Goal: Browse casually

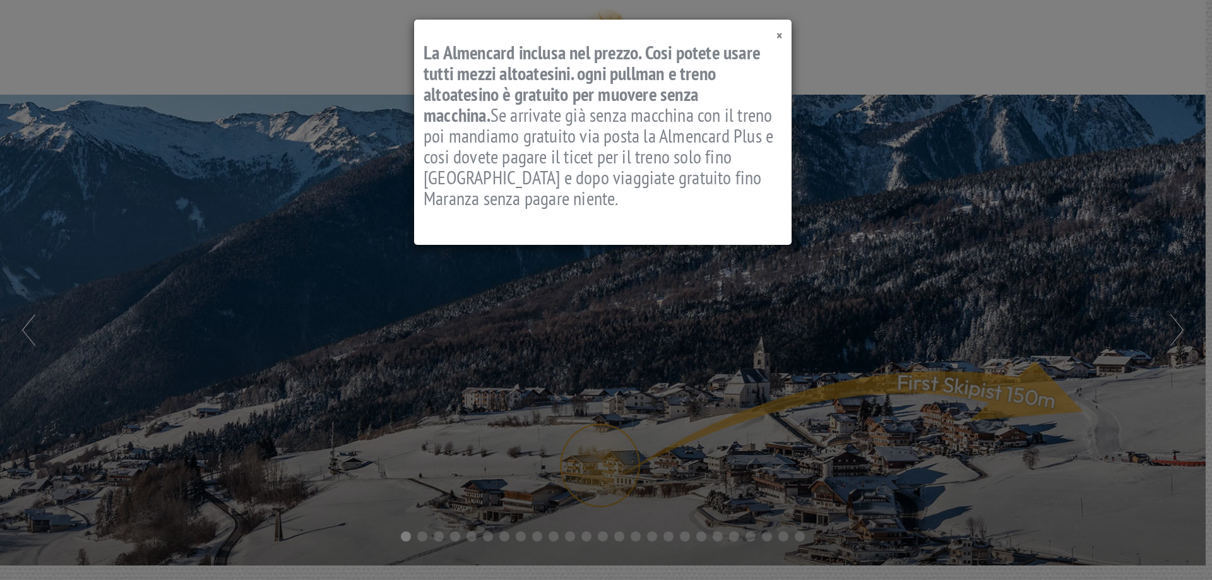
click at [779, 34] on span "×" at bounding box center [780, 35] width 6 height 17
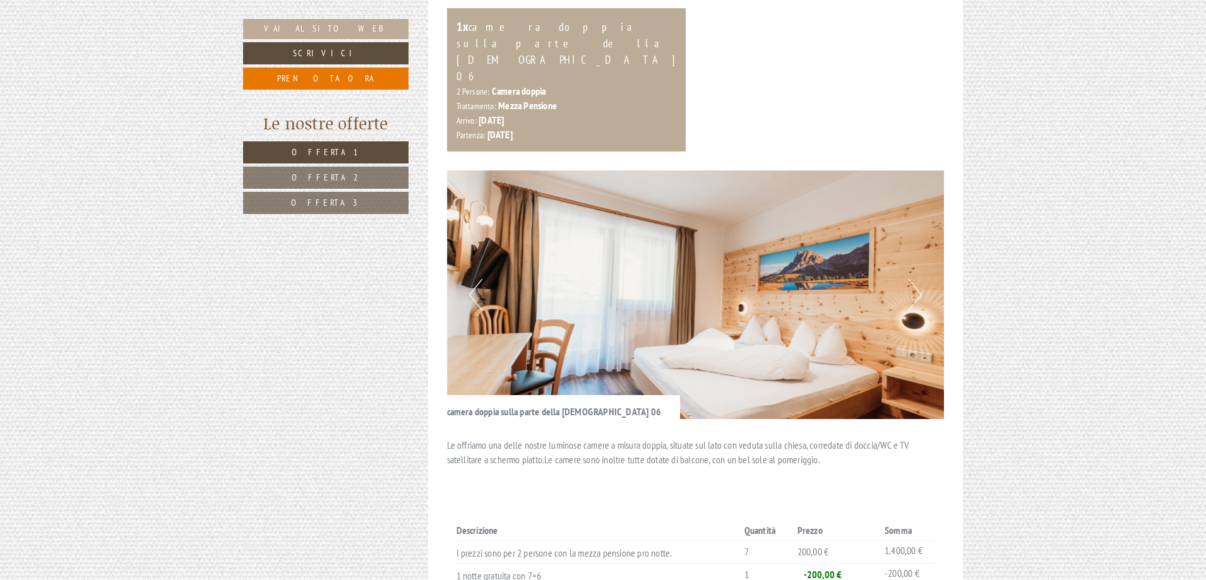
scroll to position [947, 0]
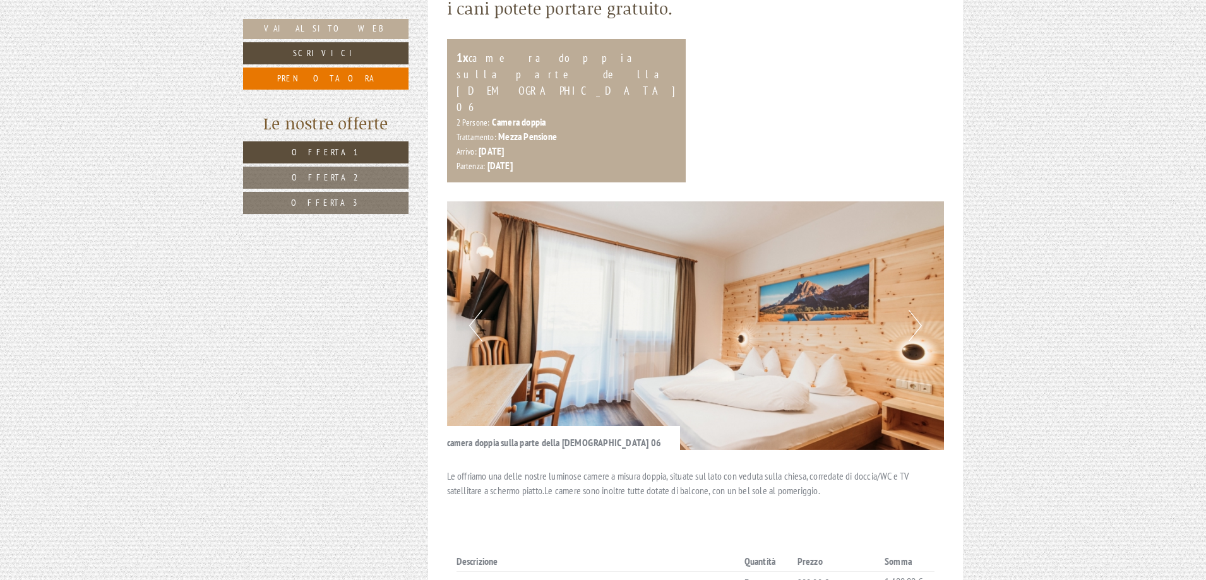
click at [727, 299] on img at bounding box center [696, 325] width 498 height 249
click at [911, 310] on button "Next" at bounding box center [915, 326] width 13 height 32
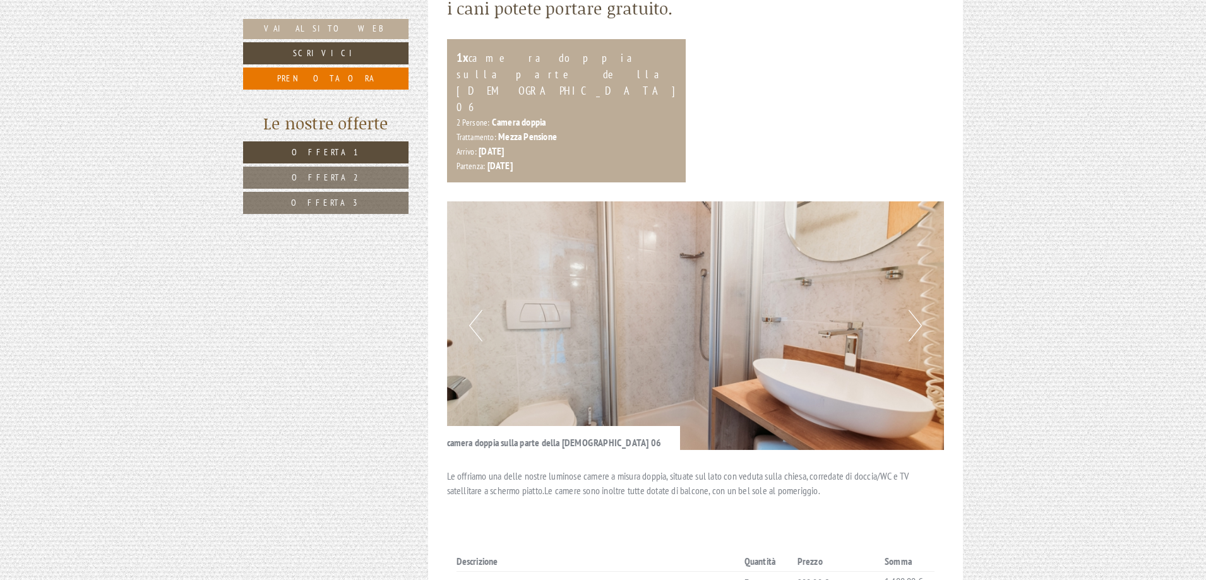
click at [910, 310] on button "Next" at bounding box center [915, 326] width 13 height 32
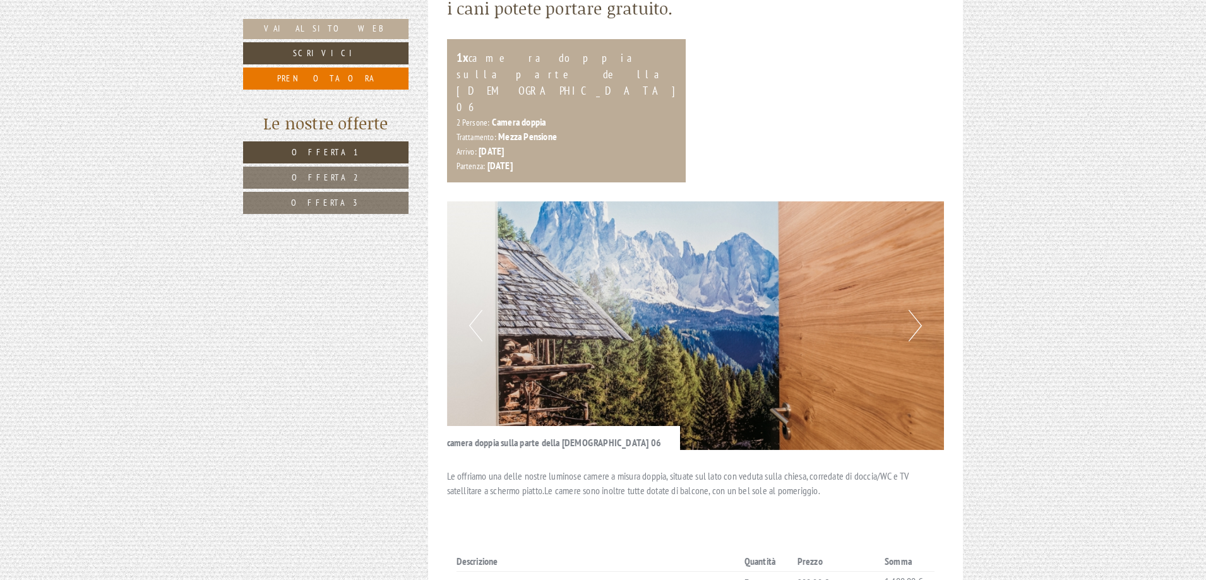
click at [910, 310] on button "Next" at bounding box center [915, 326] width 13 height 32
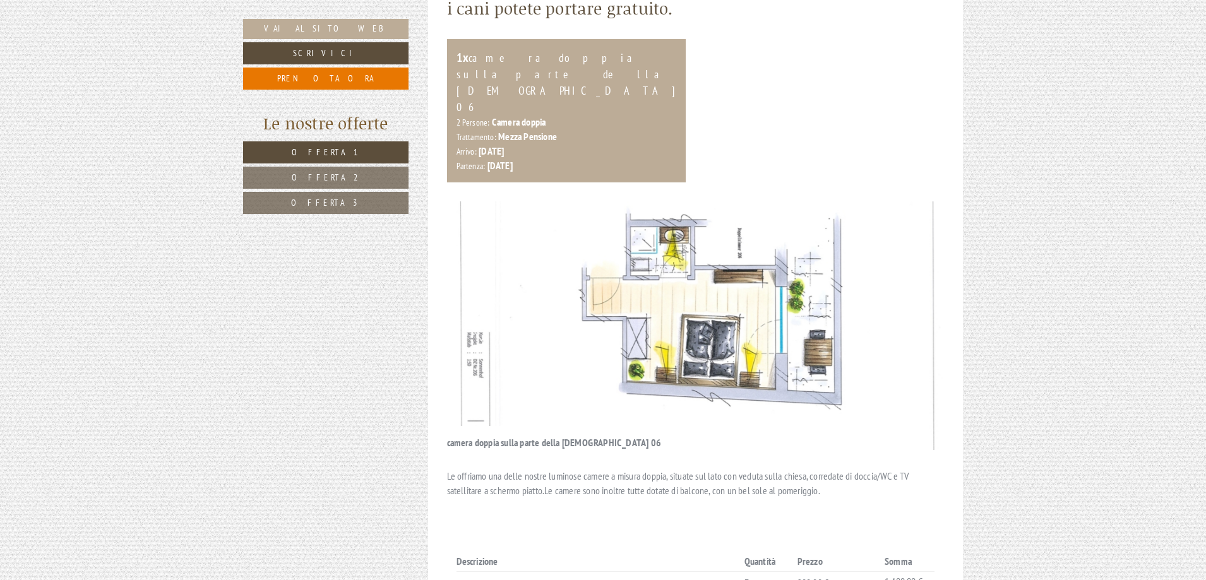
click at [910, 310] on button "Next" at bounding box center [915, 326] width 13 height 32
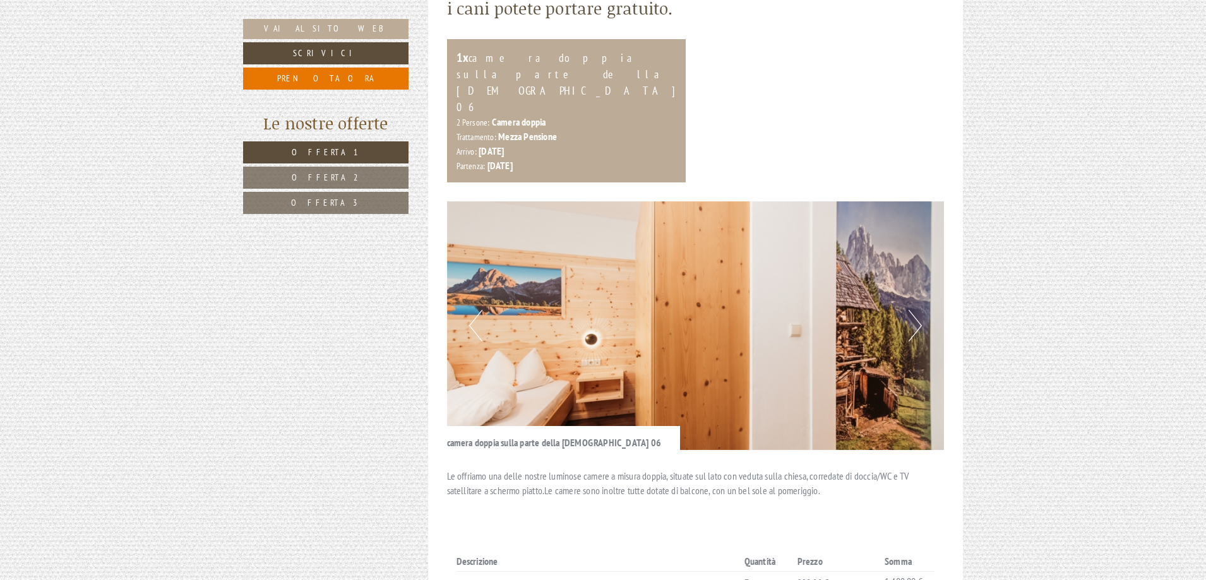
click at [910, 310] on button "Next" at bounding box center [915, 326] width 13 height 32
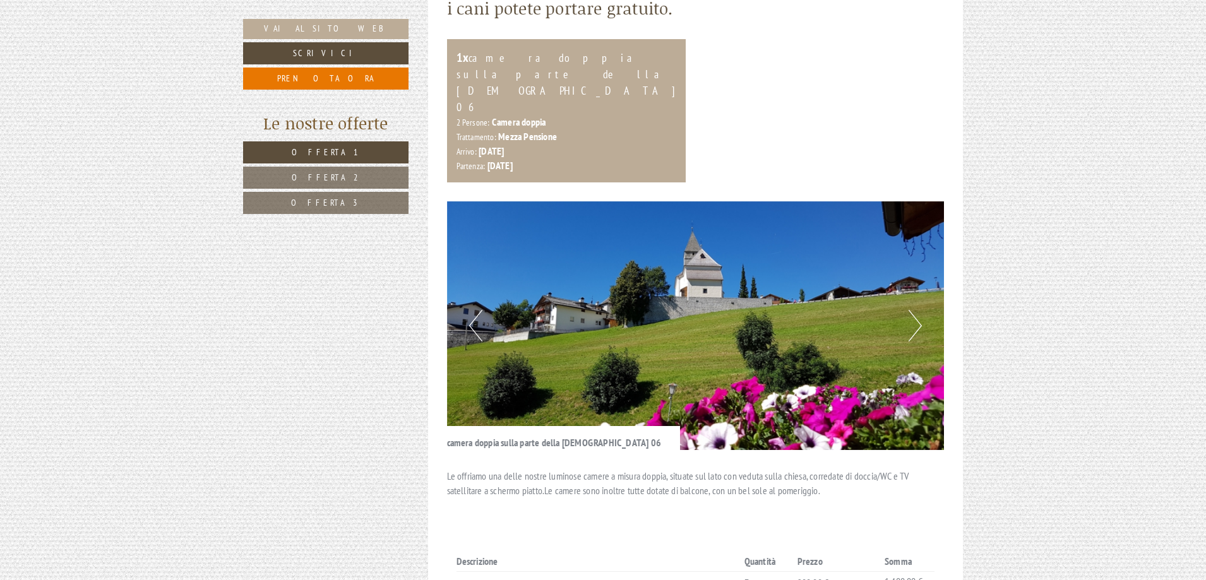
click at [910, 310] on button "Next" at bounding box center [915, 326] width 13 height 32
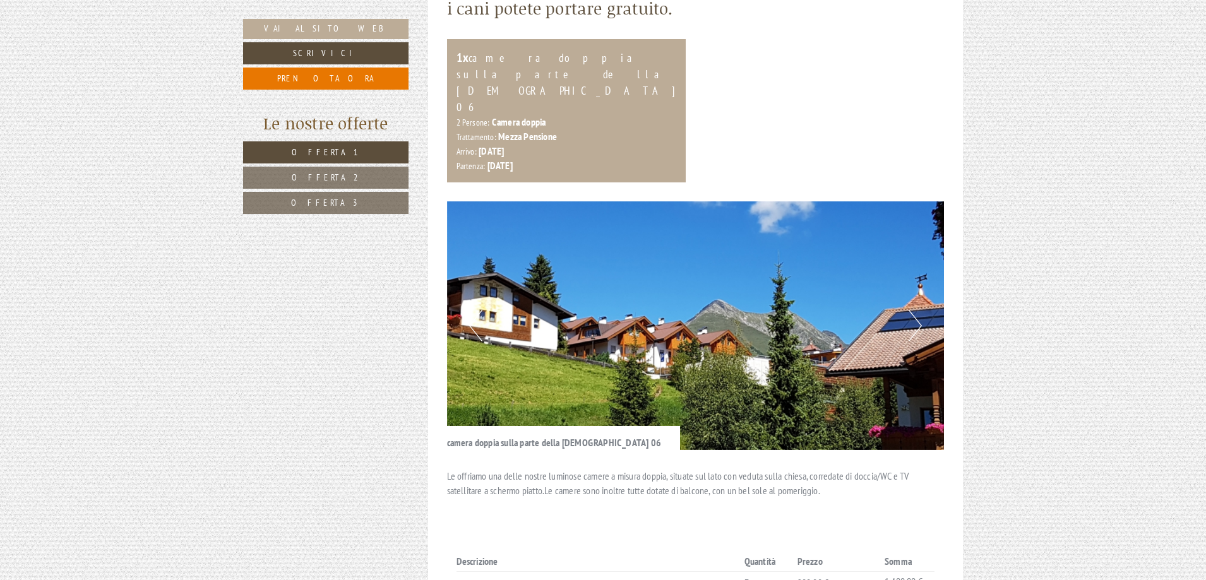
click at [910, 310] on button "Next" at bounding box center [915, 326] width 13 height 32
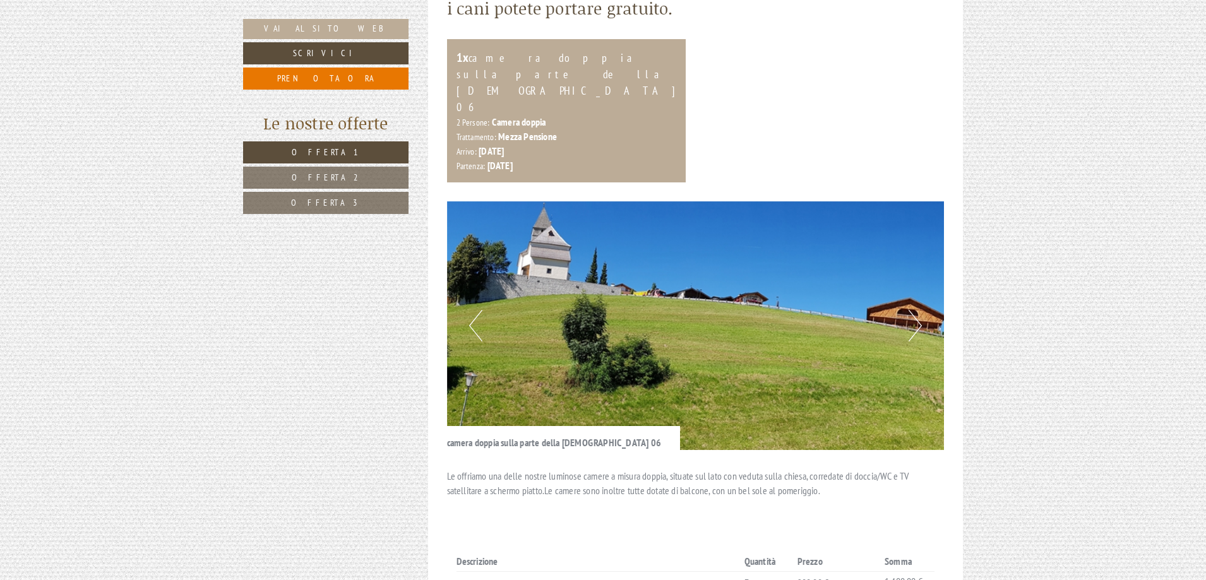
click at [910, 310] on button "Next" at bounding box center [915, 326] width 13 height 32
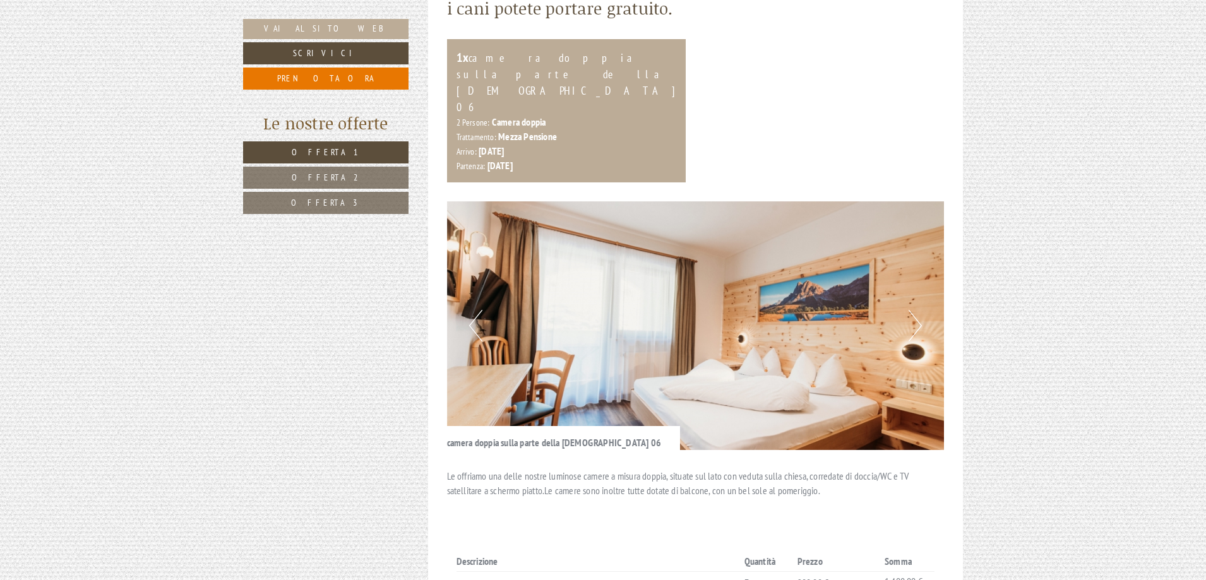
click at [910, 310] on button "Next" at bounding box center [915, 326] width 13 height 32
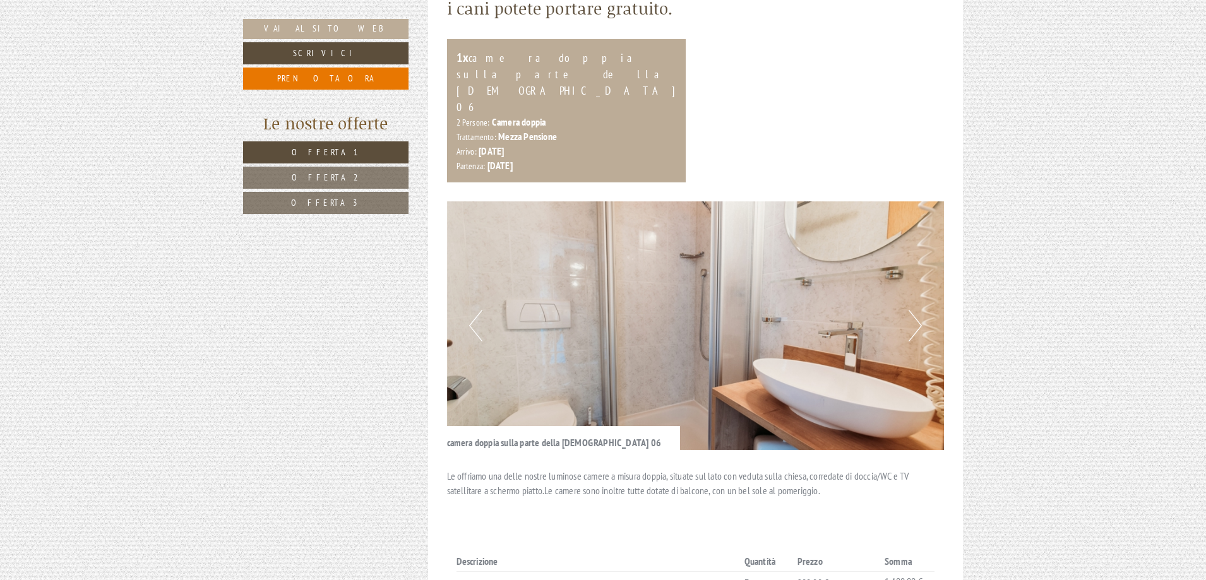
click at [910, 310] on button "Next" at bounding box center [915, 326] width 13 height 32
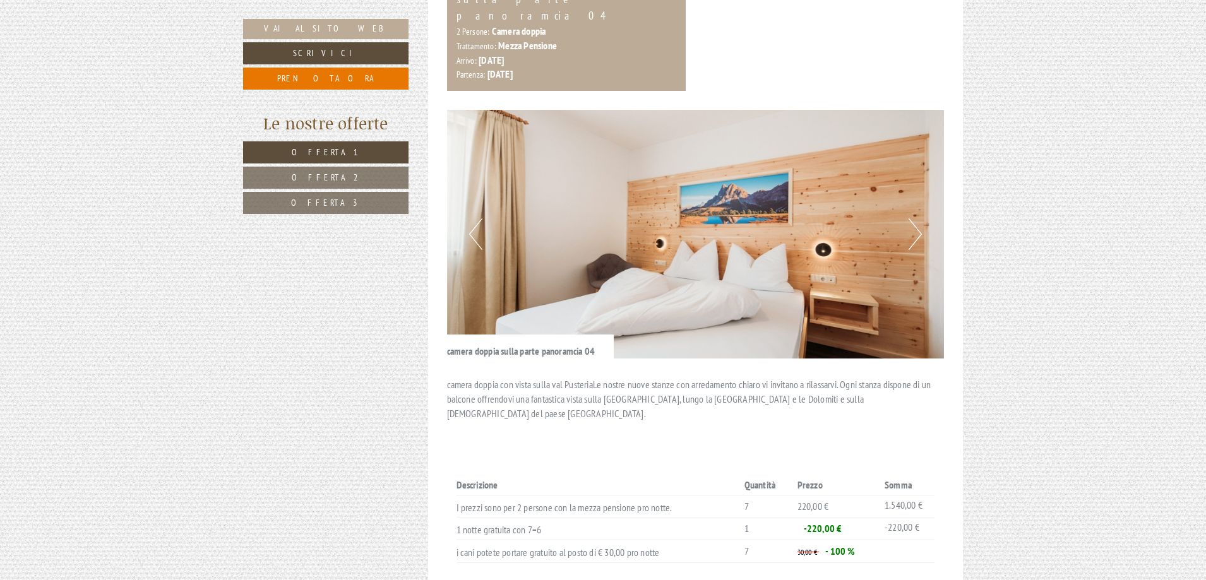
scroll to position [1831, 0]
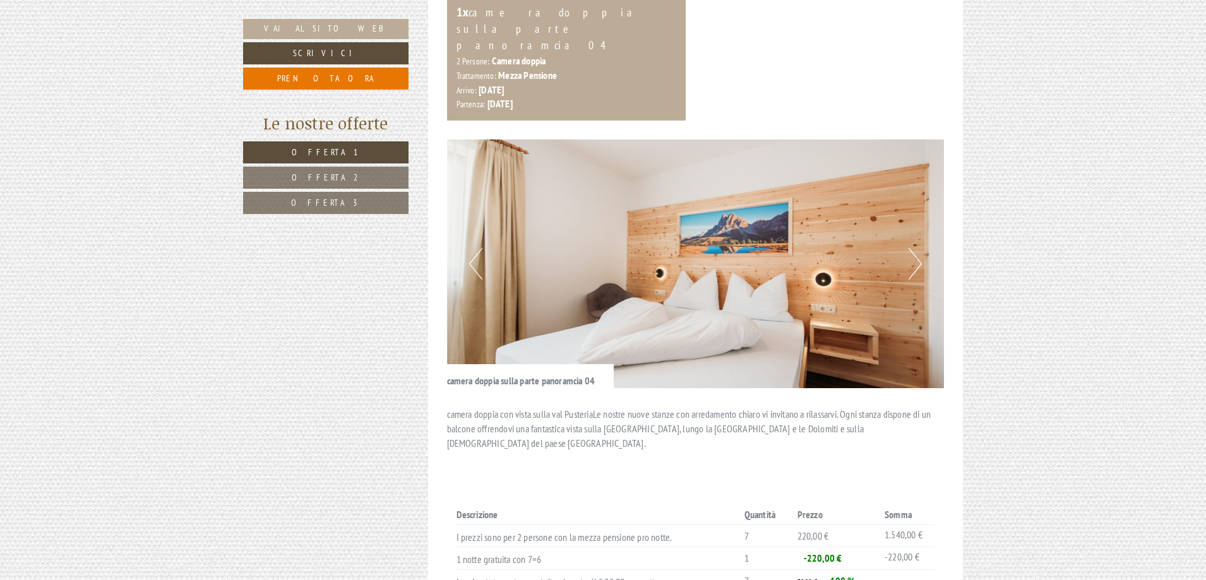
click at [921, 248] on button "Next" at bounding box center [915, 264] width 13 height 32
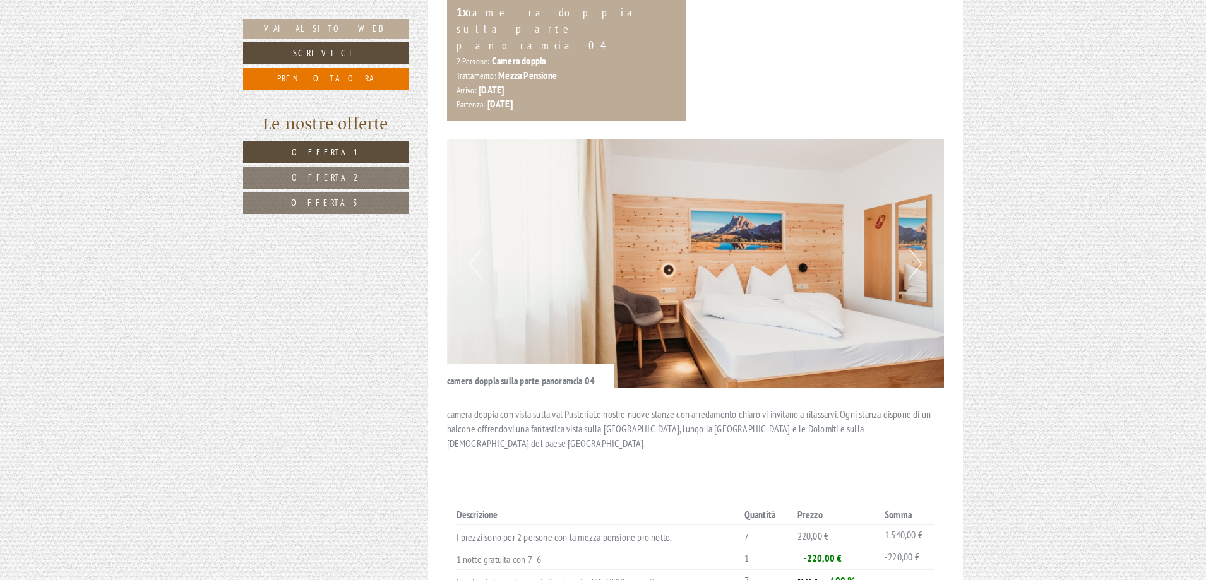
click at [921, 248] on button "Next" at bounding box center [915, 264] width 13 height 32
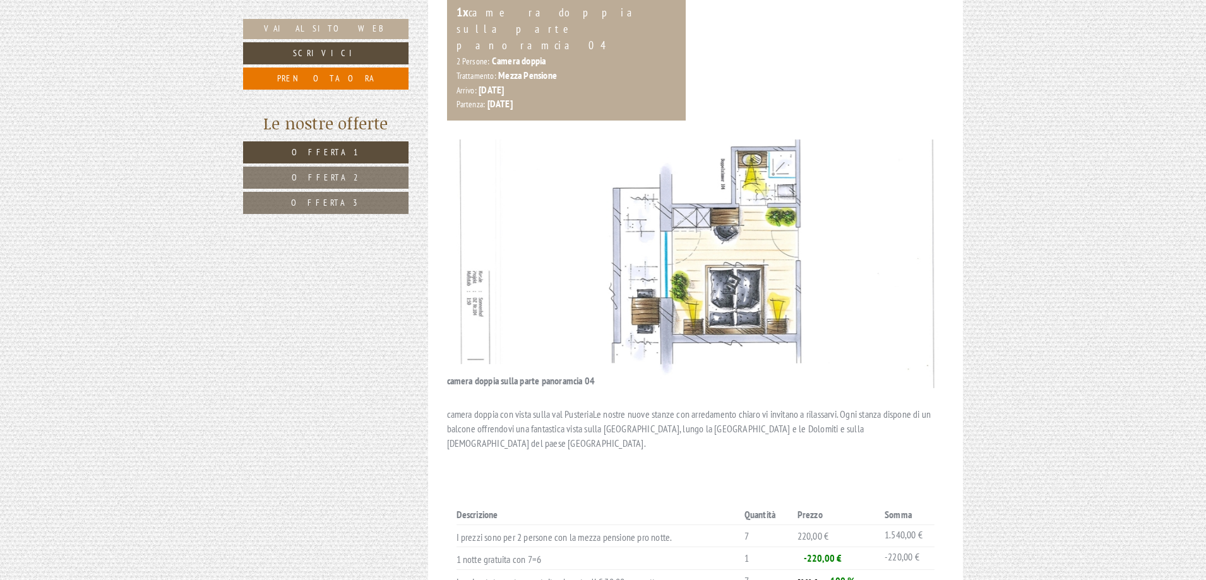
click at [921, 248] on button "Next" at bounding box center [915, 264] width 13 height 32
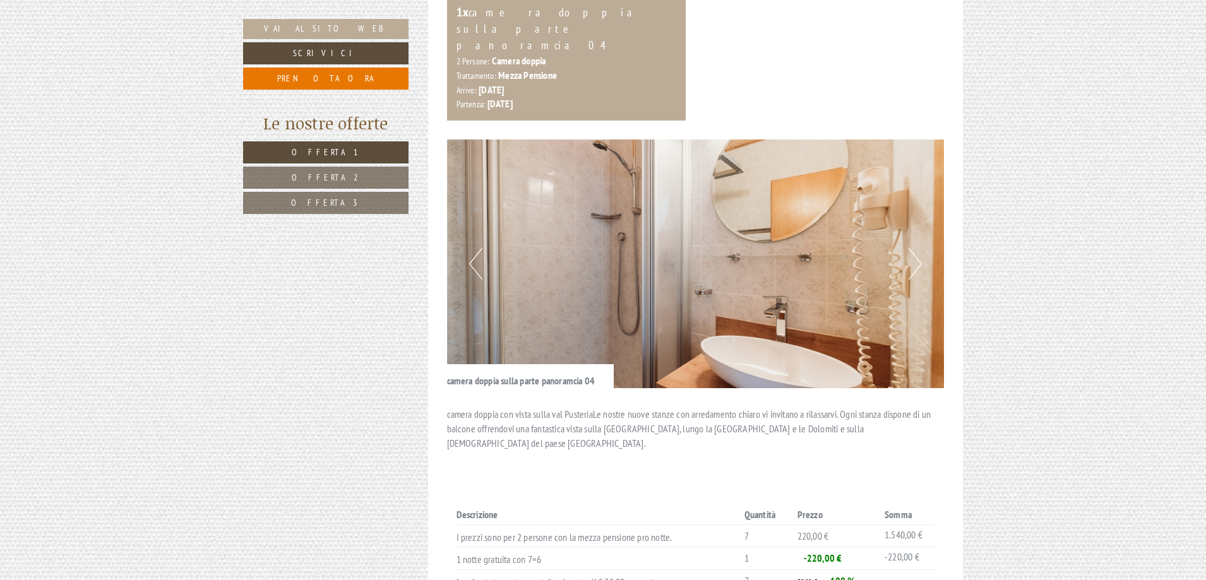
click at [921, 248] on button "Next" at bounding box center [915, 264] width 13 height 32
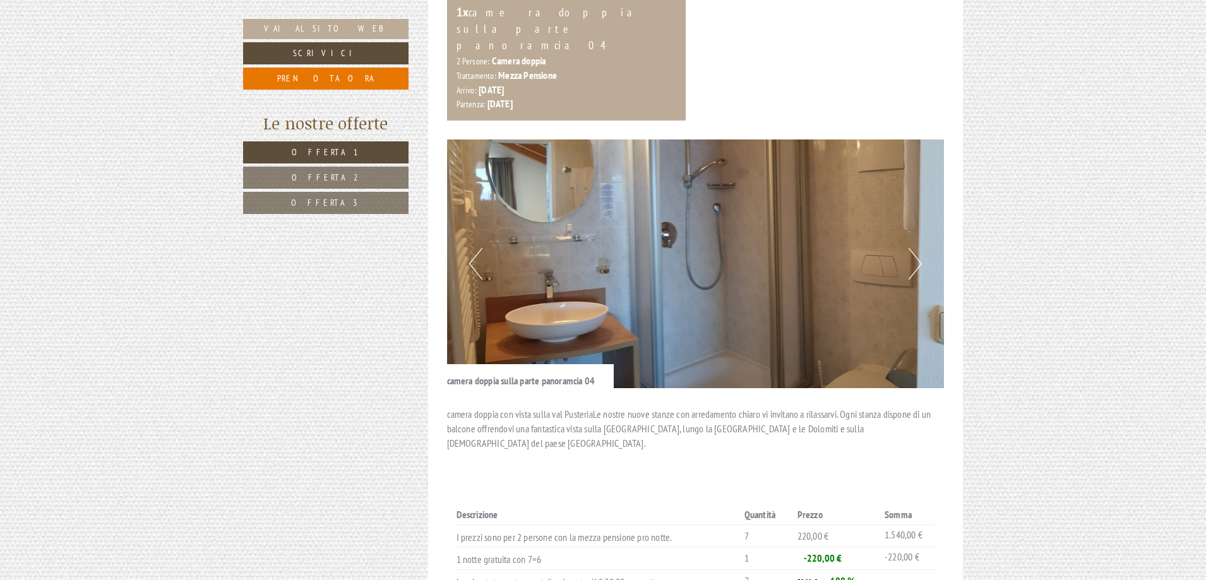
click at [921, 248] on button "Next" at bounding box center [915, 264] width 13 height 32
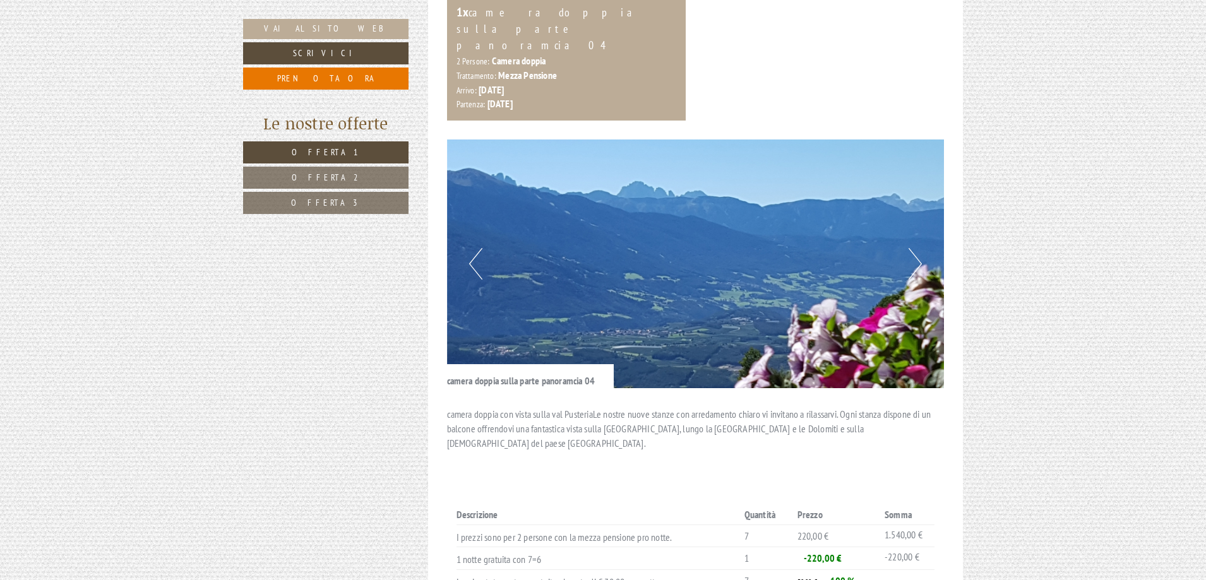
click at [921, 248] on button "Next" at bounding box center [915, 264] width 13 height 32
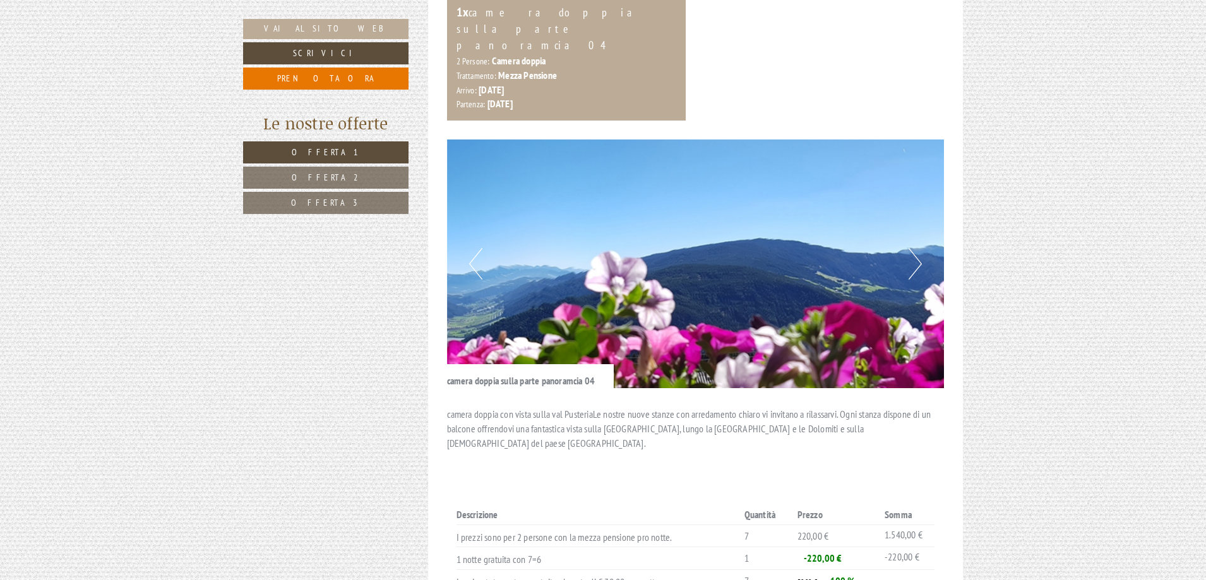
click at [921, 248] on button "Next" at bounding box center [915, 264] width 13 height 32
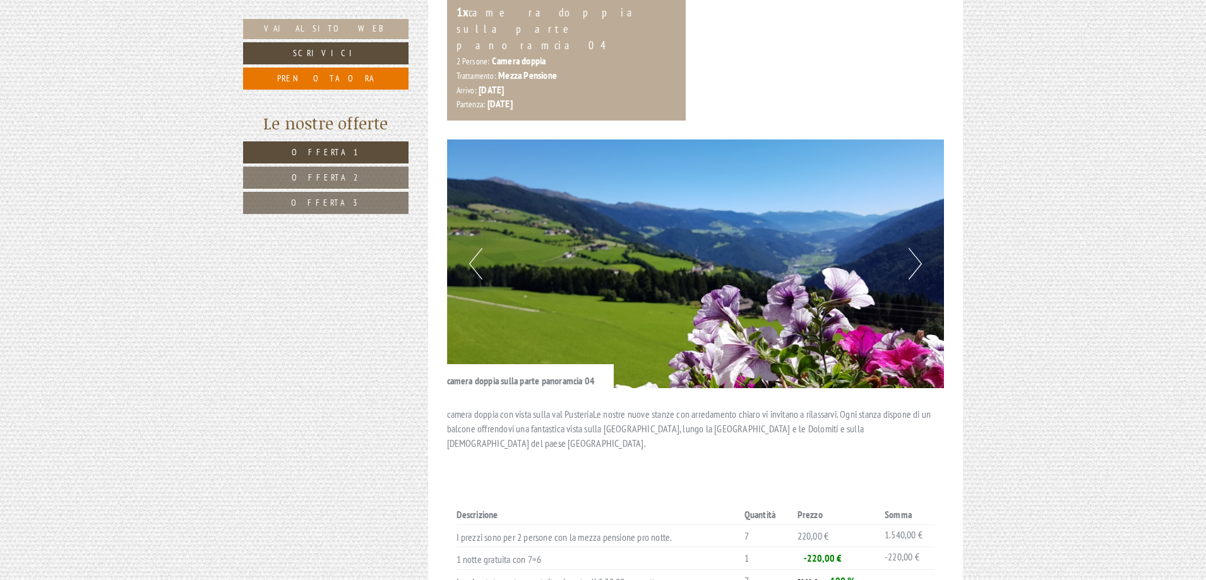
click at [921, 248] on button "Next" at bounding box center [915, 264] width 13 height 32
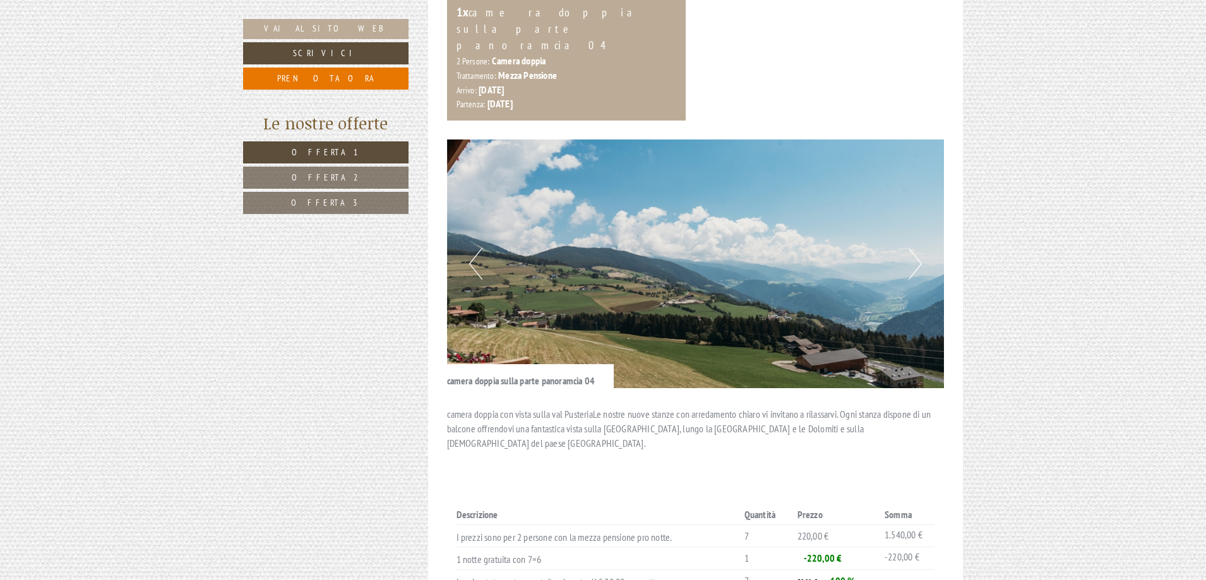
click at [921, 248] on button "Next" at bounding box center [915, 264] width 13 height 32
